Goal: Task Accomplishment & Management: Use online tool/utility

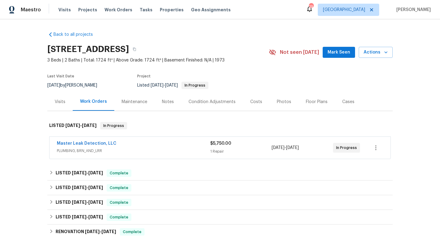
click at [158, 152] on span "PLUMBING, BRN_AND_LRR" at bounding box center [133, 150] width 153 height 6
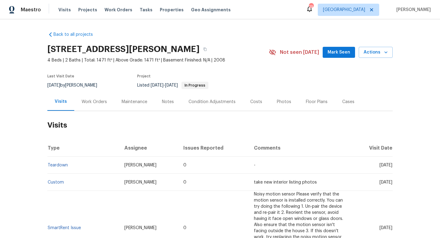
click at [105, 101] on div "Work Orders" at bounding box center [94, 102] width 25 height 6
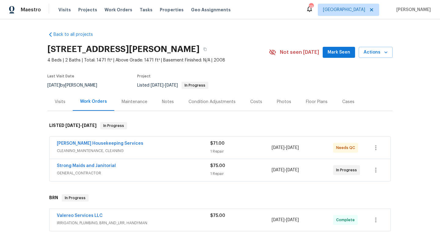
click at [162, 163] on div "Strong Maids and Janitorial" at bounding box center [133, 165] width 153 height 7
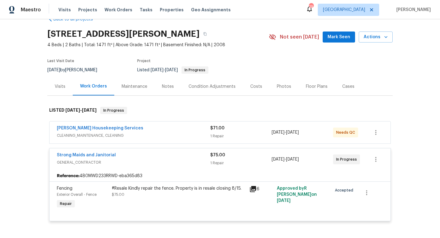
scroll to position [19, 0]
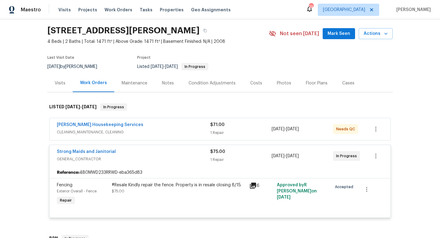
click at [60, 64] on span "[DATE]" at bounding box center [53, 66] width 13 height 4
copy div "8/13/2025 by Nelson Figueroa"
click at [150, 126] on div "Arelis Housekeeping Services" at bounding box center [133, 125] width 153 height 7
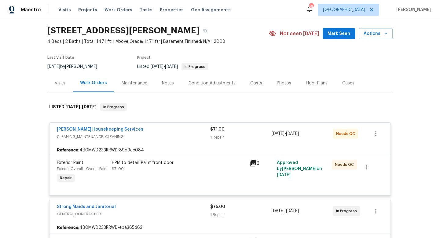
click at [176, 131] on div "Arelis Housekeeping Services" at bounding box center [133, 129] width 153 height 7
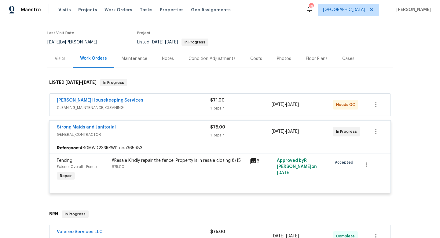
scroll to position [69, 0]
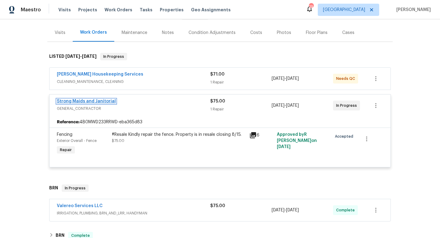
click at [105, 99] on link "Strong Maids and Janitorial" at bounding box center [86, 101] width 59 height 4
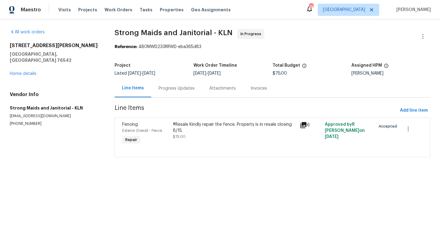
click at [167, 90] on div "Progress Updates" at bounding box center [176, 88] width 36 height 6
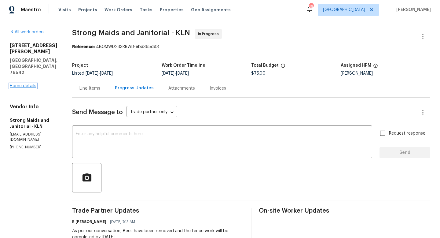
click at [31, 84] on link "Home details" at bounding box center [23, 86] width 27 height 4
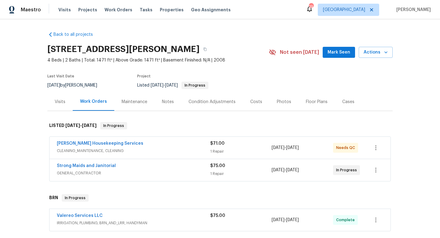
click at [77, 84] on div "8/13/2025 by Nelson Figueroa" at bounding box center [75, 85] width 57 height 7
copy div "8/13/2025 by Nelson Figueroa"
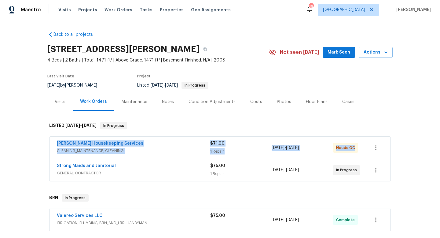
drag, startPoint x: 54, startPoint y: 143, endPoint x: 401, endPoint y: 136, distance: 347.2
click at [401, 136] on div "Back to all projects 407 Viola Dr, Killeen, TX 76542 4 Beds | 2 Baths | Total: …" at bounding box center [220, 128] width 440 height 218
copy div "Arelis Housekeeping Services CLEANING_MAINTENANCE, CLEANING $71.00 1 Repair 8/1…"
click at [32, 144] on div "Back to all projects 407 Viola Dr, Killeen, TX 76542 4 Beds | 2 Baths | Total: …" at bounding box center [220, 128] width 440 height 218
drag, startPoint x: 52, startPoint y: 140, endPoint x: 367, endPoint y: 153, distance: 316.0
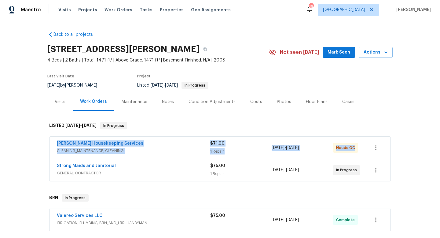
click at [388, 154] on div "Arelis Housekeeping Services CLEANING_MAINTENANCE, CLEANING $71.00 1 Repair 8/1…" at bounding box center [219, 147] width 341 height 22
click at [8, 144] on div "Back to all projects 407 Viola Dr, Killeen, TX 76542 4 Beds | 2 Baths | Total: …" at bounding box center [220, 128] width 440 height 218
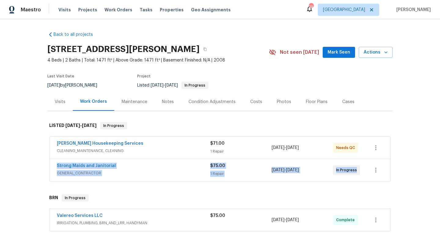
drag, startPoint x: 51, startPoint y: 164, endPoint x: 364, endPoint y: 169, distance: 312.4
click at [368, 172] on div "Strong Maids and Janitorial GENERAL_CONTRACTOR $75.00 1 Repair 8/13/2025 - 8/15…" at bounding box center [219, 170] width 341 height 22
copy div "Strong Maids and Janitorial GENERAL_CONTRACTOR $75.00 1 Repair 8/13/2025 - 8/15…"
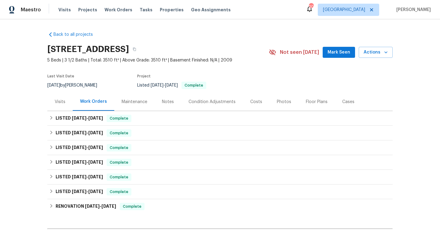
click at [58, 100] on div "Visits" at bounding box center [60, 102] width 11 height 6
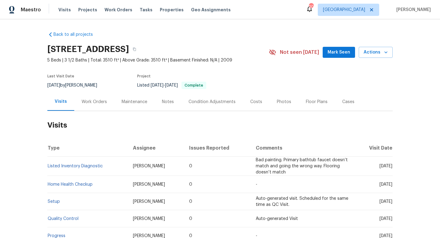
click at [90, 101] on div "Work Orders" at bounding box center [94, 102] width 25 height 6
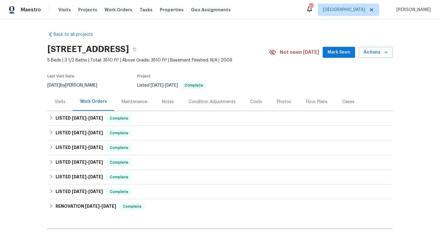
click at [80, 84] on div "4/14/2025 by Nick Winford" at bounding box center [75, 85] width 57 height 7
copy div "4/14/2025 by Nick Winford"
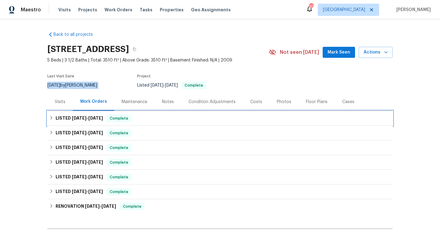
click at [97, 116] on span "7/2/25" at bounding box center [95, 118] width 15 height 4
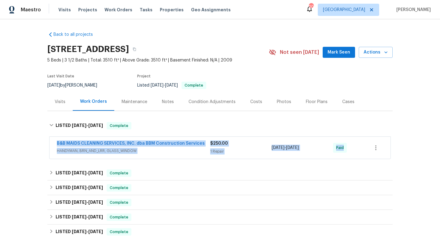
drag, startPoint x: 55, startPoint y: 141, endPoint x: 369, endPoint y: 150, distance: 314.3
click at [370, 151] on div "B&B MAIDS CLEANING SERVICES, INC. dba BBM Construction Services HANDYMAN, BRN_A…" at bounding box center [219, 147] width 341 height 22
copy div "B&B MAIDS CLEANING SERVICES, INC. dba BBM Construction Services HANDYMAN, BRN_A…"
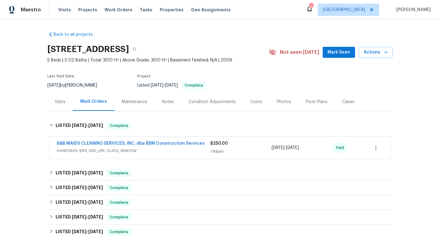
click at [345, 101] on div "Cases" at bounding box center [348, 102] width 12 height 6
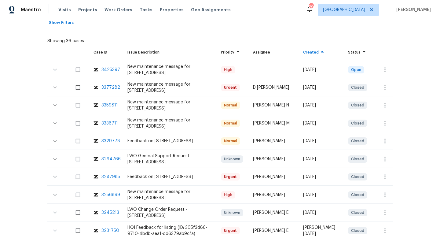
scroll to position [122, 0]
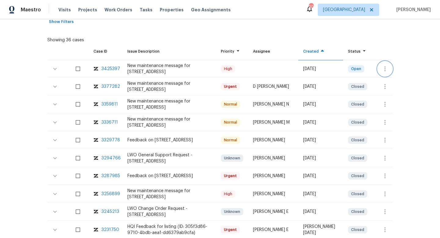
click at [383, 66] on icon "button" at bounding box center [384, 68] width 7 height 7
click at [383, 66] on li "Create a visit" at bounding box center [403, 69] width 63 height 10
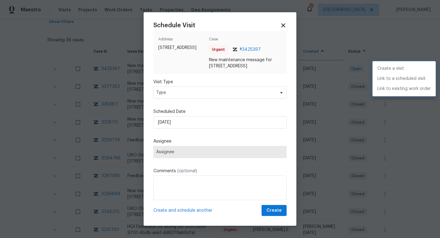
click at [181, 89] on div at bounding box center [220, 119] width 440 height 238
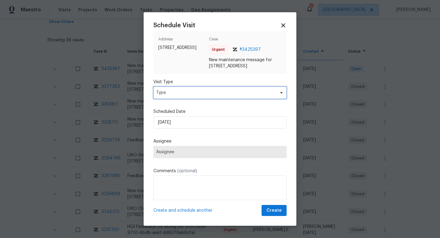
click at [175, 93] on span "Type" at bounding box center [215, 92] width 119 height 6
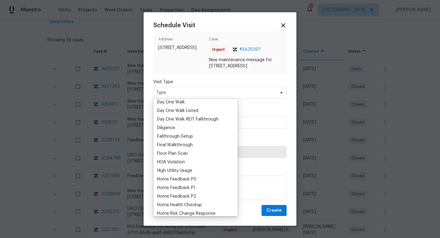
scroll to position [125, 0]
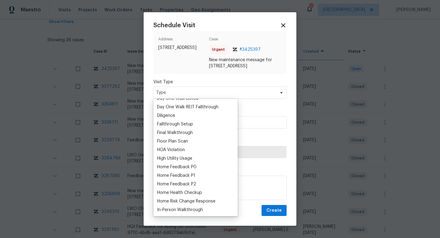
click at [181, 175] on div "Home Feedback P1" at bounding box center [176, 175] width 38 height 6
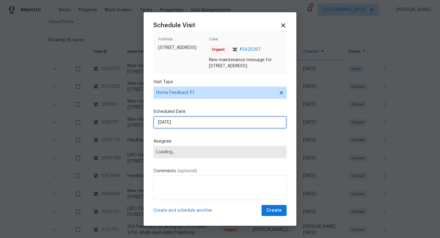
click at [171, 122] on input "19/08/2025" at bounding box center [219, 122] width 133 height 12
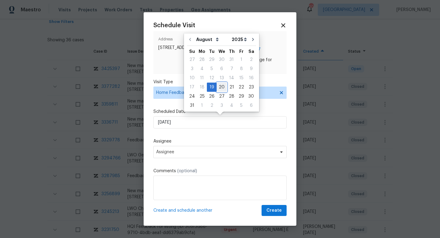
click at [219, 86] on div "20" at bounding box center [221, 87] width 10 height 9
type input "20/08/2025"
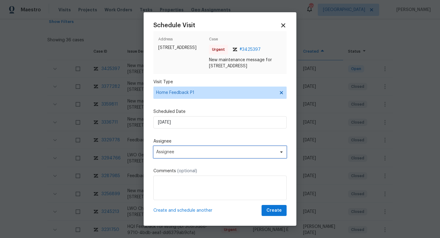
click at [168, 154] on span "Assignee" at bounding box center [219, 152] width 133 height 12
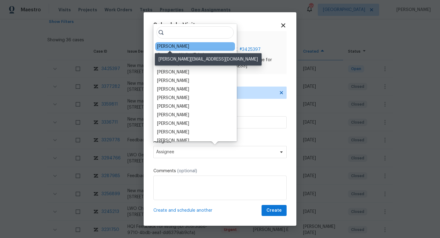
click at [177, 45] on div "Alicia Anices" at bounding box center [173, 46] width 32 height 6
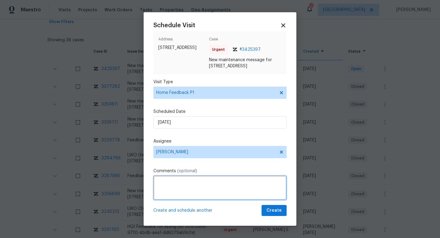
click at [188, 190] on textarea at bounding box center [219, 187] width 133 height 24
paste textarea "Home is locked thru inside, I knocked and rang the door bell but no one answered"
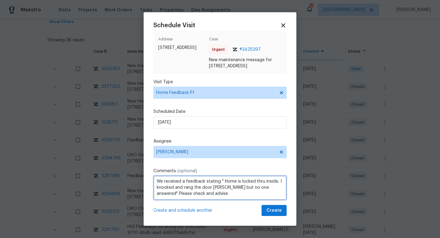
scroll to position [1, 0]
type textarea "We received a feedback stating " Home is locked thru inside, I knocked and rang…"
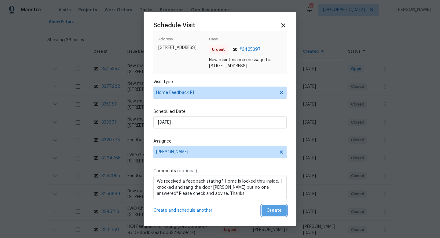
click at [275, 206] on span "Create" at bounding box center [273, 210] width 15 height 8
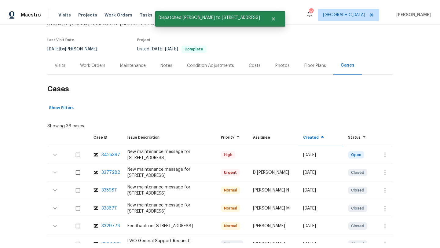
scroll to position [0, 0]
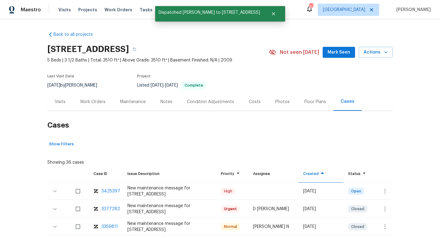
click at [58, 100] on div "Visits" at bounding box center [60, 102] width 11 height 6
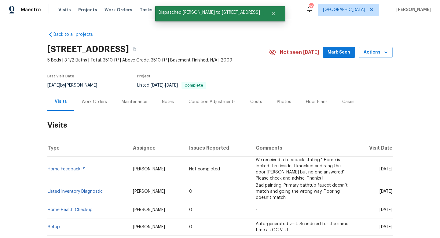
click at [90, 169] on td "Home Feedback P1" at bounding box center [87, 168] width 81 height 25
copy link "Home Feedback P1"
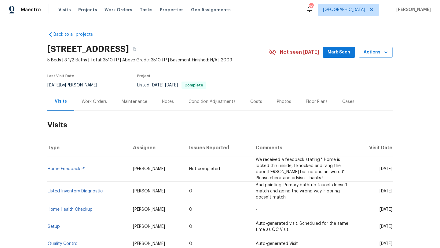
click at [26, 162] on div "Back to all projects 941 Fox Ridge Trl, Prosper, TX 75078 5 Beds | 3 1/2 Baths …" at bounding box center [220, 133] width 440 height 229
drag, startPoint x: 91, startPoint y: 171, endPoint x: 48, endPoint y: 170, distance: 43.4
click at [48, 170] on td "Home Feedback P1" at bounding box center [87, 168] width 81 height 25
copy link "Home Feedback P1"
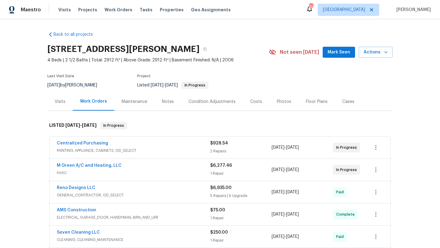
click at [152, 168] on div "M Green A/C and Heating, LLC" at bounding box center [133, 165] width 153 height 7
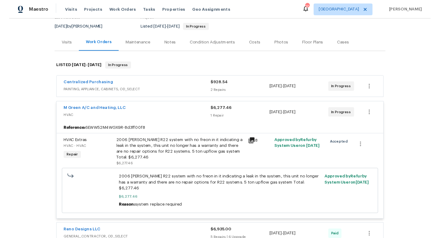
scroll to position [43, 0]
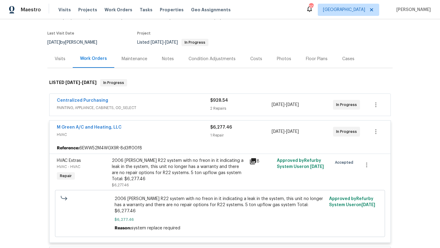
click at [82, 44] on div "8/7/2025 by Brad Limes" at bounding box center [75, 42] width 57 height 7
copy div "8/7/2025 by Brad Limes"
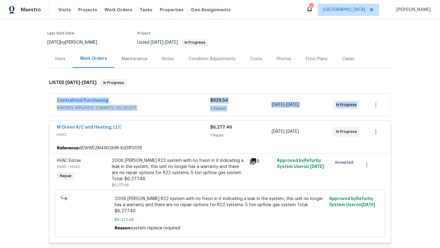
drag, startPoint x: 58, startPoint y: 98, endPoint x: 376, endPoint y: 114, distance: 319.2
click at [376, 114] on div "Centralized Purchasing PAINTING, APPLIANCE, CABINETS, OD_SELECT $928.54 2 Repai…" at bounding box center [219, 105] width 341 height 22
copy div "Centralized Purchasing PAINTING, APPLIANCE, CABINETS, OD_SELECT $928.54 2 Repai…"
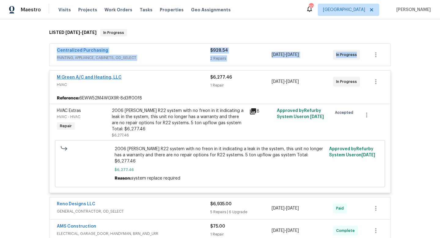
scroll to position [110, 0]
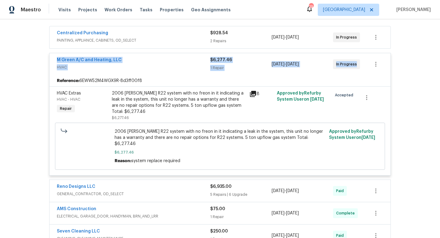
drag, startPoint x: 53, startPoint y: 60, endPoint x: 374, endPoint y: 75, distance: 321.3
click at [374, 75] on div "M Green A/C and Heating, LLC HVAC $6,277.46 1 Repair 8/6/2025 - 8/12/2025 In Pr…" at bounding box center [219, 114] width 341 height 122
copy div "M Green A/C and Heating, LLC HVAC $6,277.46 1 Repair 8/6/2025 - 8/12/2025 In Pr…"
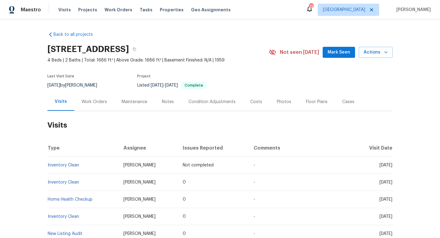
click at [88, 106] on div "Work Orders" at bounding box center [94, 102] width 40 height 18
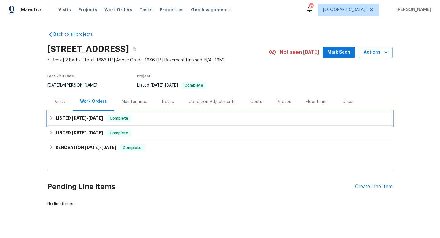
click at [77, 118] on span "6/12/25" at bounding box center [79, 118] width 15 height 4
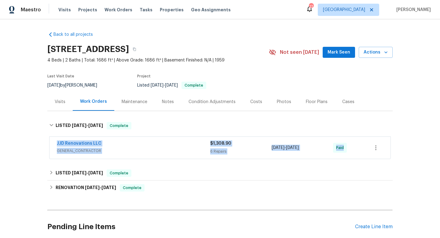
drag, startPoint x: 54, startPoint y: 143, endPoint x: 364, endPoint y: 155, distance: 310.2
click at [364, 155] on div "JJD Renovations LLC GENERAL_CONTRACTOR $1,308.90 6 Repairs 6/12/2025 - 6/12/202…" at bounding box center [219, 147] width 341 height 22
copy div "JJD Renovations LLC GENERAL_CONTRACTOR $1,308.90 6 Repairs 6/12/2025 - 6/12/202…"
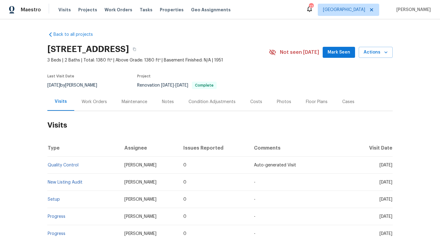
click at [88, 104] on div "Work Orders" at bounding box center [94, 102] width 25 height 6
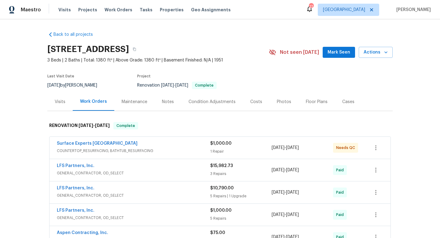
click at [180, 150] on span "COUNTERTOP_RESURFACING, BATHTUB_RESURFACING" at bounding box center [133, 150] width 153 height 6
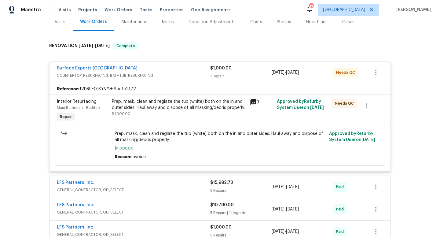
scroll to position [138, 0]
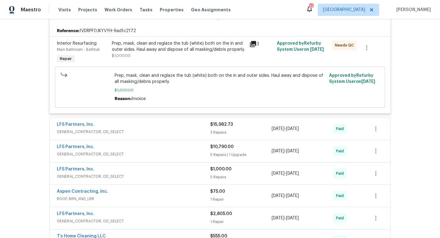
click at [170, 131] on span "GENERAL_CONTRACTOR, OD_SELECT" at bounding box center [133, 132] width 153 height 6
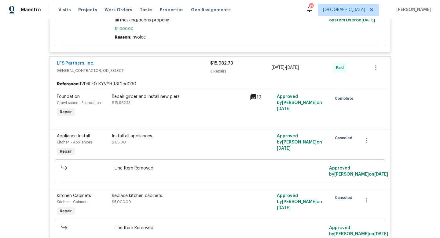
scroll to position [561, 0]
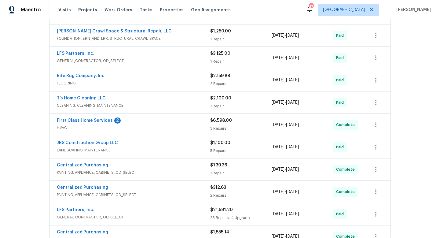
click at [180, 123] on div "First Class Home Services 2" at bounding box center [133, 120] width 153 height 7
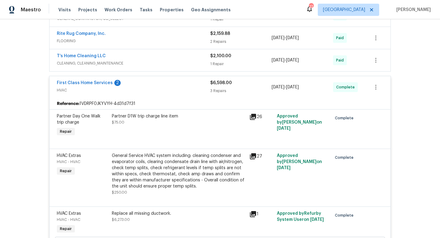
scroll to position [632, 0]
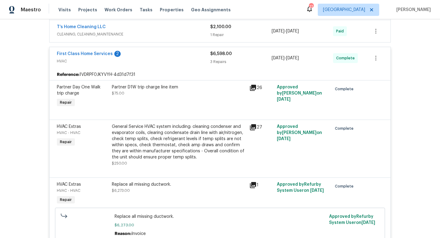
click at [180, 123] on div "General Service HVAC system including: cleaning condenser and evaporator coils,…" at bounding box center [178, 145] width 137 height 46
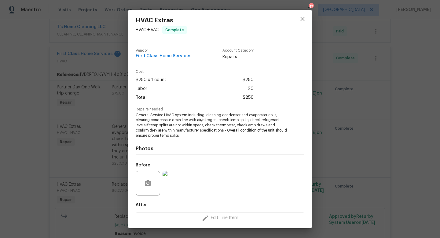
click at [87, 142] on div "HVAC Extras HVAC - HVAC Complete Vendor First Class Home Services Account Categ…" at bounding box center [220, 119] width 440 height 238
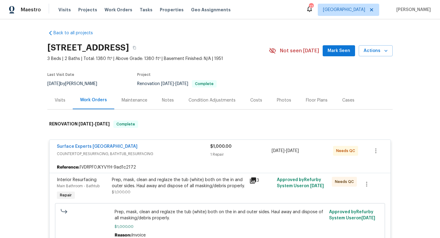
scroll to position [0, 0]
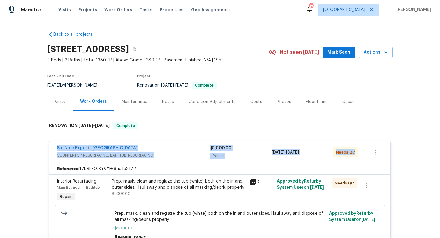
drag, startPoint x: 53, startPoint y: 145, endPoint x: 381, endPoint y: 154, distance: 328.4
click at [382, 155] on div "Surface Experts Greenville COUNTERTOP_RESURFACING, BATHTUB_RESURFACING $1,000.0…" at bounding box center [219, 152] width 341 height 22
copy div "Surface Experts Greenville COUNTERTOP_RESURFACING, BATHTUB_RESURFACING $1,000.0…"
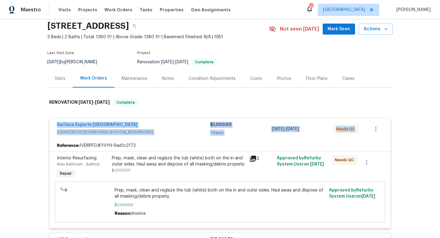
scroll to position [24, 0]
copy div "Surface Experts Greenville COUNTERTOP_RESURFACING, BATHTUB_RESURFACING $1,000.0…"
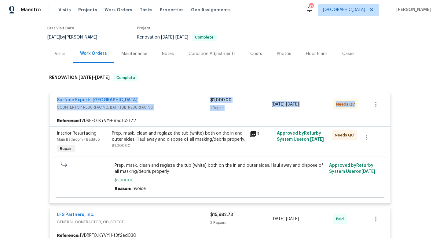
scroll to position [79, 0]
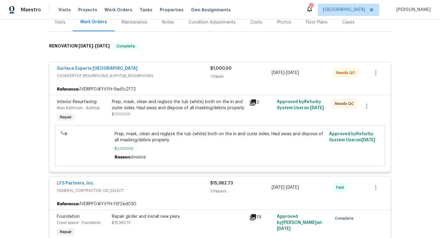
click at [23, 123] on div "Back to all projects [STREET_ADDRESS] 3 Beds | 2 Baths | Total: 1380 ft² | Abov…" at bounding box center [220, 128] width 440 height 218
click at [51, 81] on div "Surface Experts Greenville COUNTERTOP_RESURFACING, BATHTUB_RESURFACING $1,000.0…" at bounding box center [219, 73] width 341 height 22
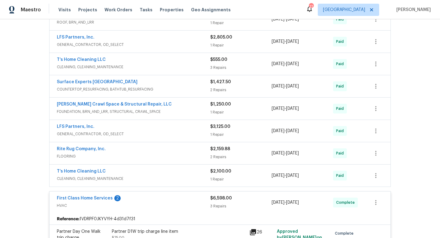
scroll to position [497, 0]
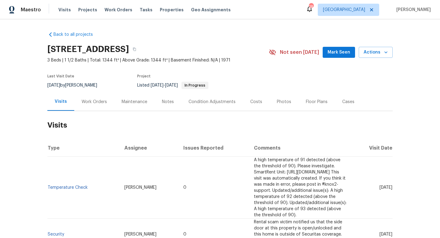
click at [98, 97] on div "Work Orders" at bounding box center [94, 102] width 40 height 18
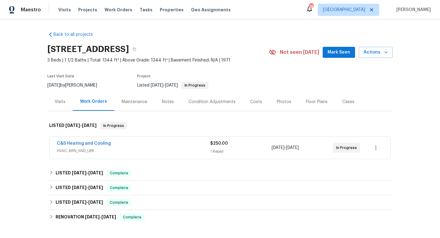
click at [109, 148] on span "HVAC, BRN_AND_LRR" at bounding box center [133, 150] width 153 height 6
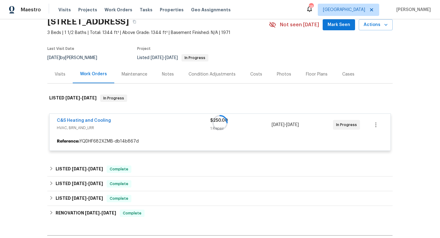
scroll to position [78, 0]
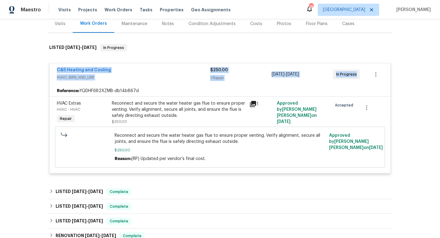
drag, startPoint x: 53, startPoint y: 68, endPoint x: 354, endPoint y: 87, distance: 301.7
click at [354, 87] on div "C&S Heating and Cooling HVAC, BRN_AND_LRR $250.00 1 Repair [DATE] - [DATE] In P…" at bounding box center [219, 118] width 341 height 110
copy div "C&S Heating and Cooling HVAC, BRN_AND_LRR $250.00 1 Repair [DATE] - [DATE] In P…"
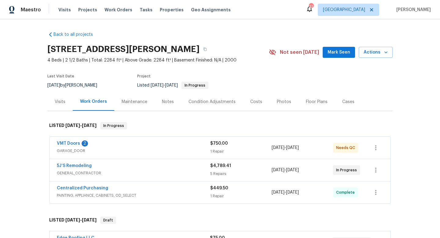
click at [164, 169] on div "5J’S Remodeling" at bounding box center [133, 165] width 153 height 7
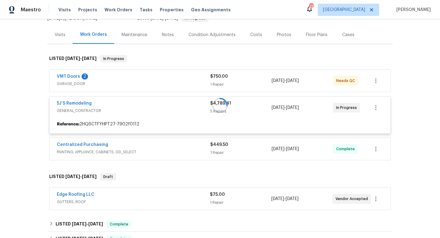
scroll to position [101, 0]
